Goal: Transaction & Acquisition: Purchase product/service

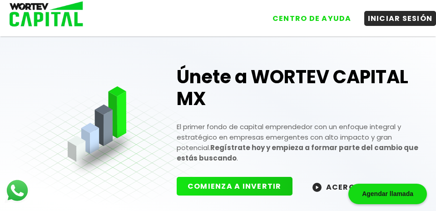
click at [389, 19] on button "INICIAR SESIÓN" at bounding box center [400, 18] width 72 height 15
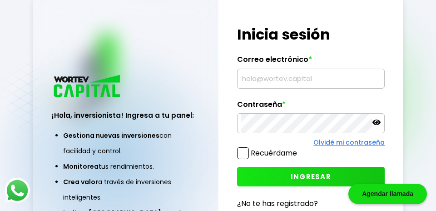
click at [269, 88] on input "text" at bounding box center [311, 78] width 140 height 19
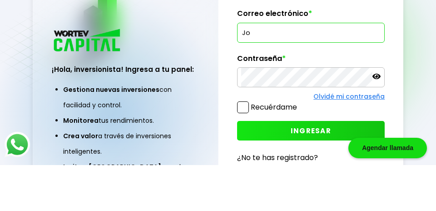
type input "J"
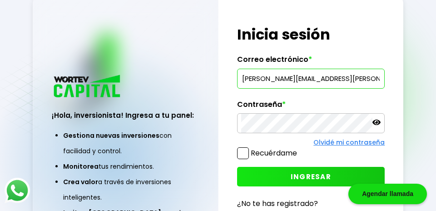
type input "[PERSON_NAME][EMAIL_ADDRESS][PERSON_NAME][DOMAIN_NAME]"
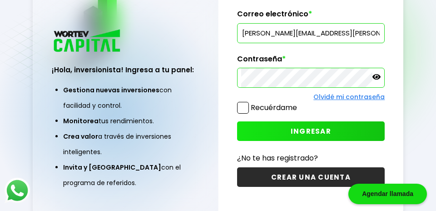
scroll to position [75, 0]
click at [328, 126] on span "INGRESAR" at bounding box center [311, 131] width 40 height 10
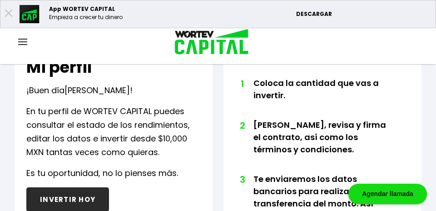
scroll to position [325, 0]
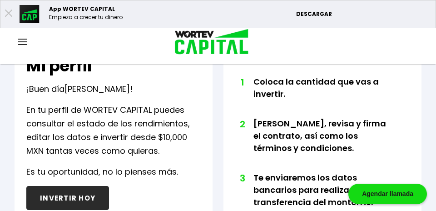
click at [71, 199] on button "INVERTIR HOY" at bounding box center [67, 198] width 83 height 24
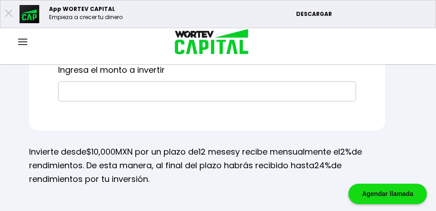
scroll to position [209, 0]
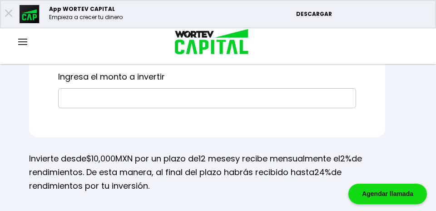
click at [100, 100] on input "text" at bounding box center [207, 98] width 290 height 19
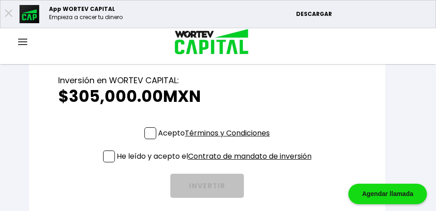
scroll to position [264, 0]
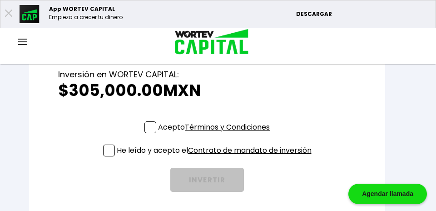
type input "$305,000"
click at [152, 126] on span at bounding box center [151, 127] width 12 height 12
click at [216, 134] on input "Acepto Términos y Condiciones" at bounding box center [216, 134] width 0 height 0
click at [105, 154] on span at bounding box center [109, 151] width 12 height 12
click at [216, 157] on input "He leído y acepto el Contrato de mandato de inversión" at bounding box center [216, 157] width 0 height 0
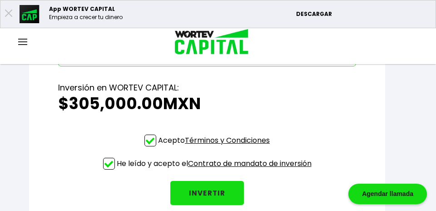
scroll to position [251, 0]
click at [214, 194] on button "INVERTIR" at bounding box center [207, 193] width 74 height 24
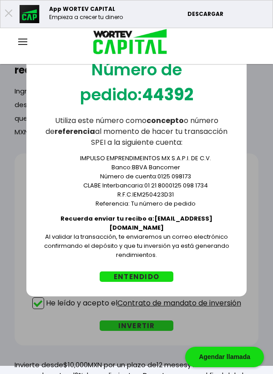
scroll to position [83, 0]
